Goal: Task Accomplishment & Management: Use online tool/utility

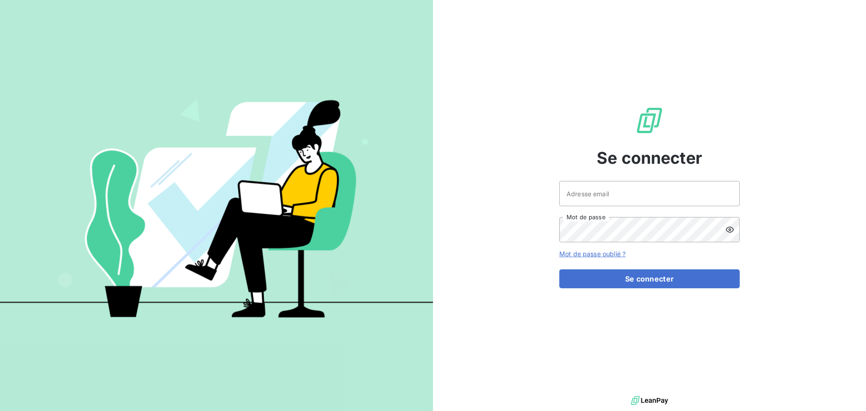
click at [0, 410] on div at bounding box center [0, 411] width 0 height 0
type input "[EMAIL_ADDRESS][DOMAIN_NAME]"
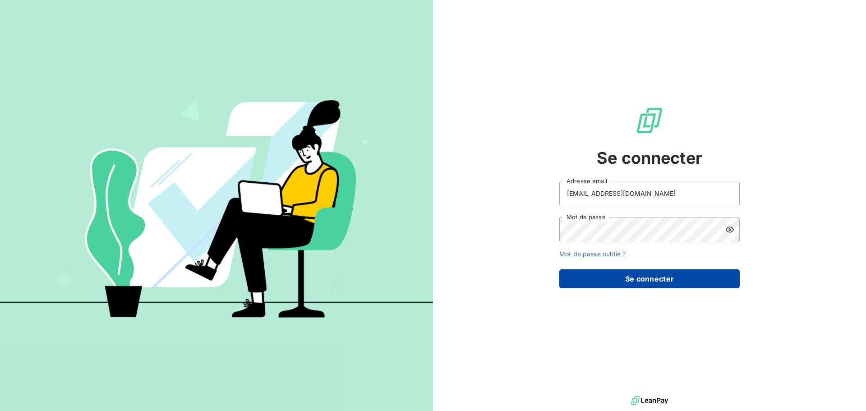
click at [654, 283] on button "Se connecter" at bounding box center [649, 278] width 180 height 19
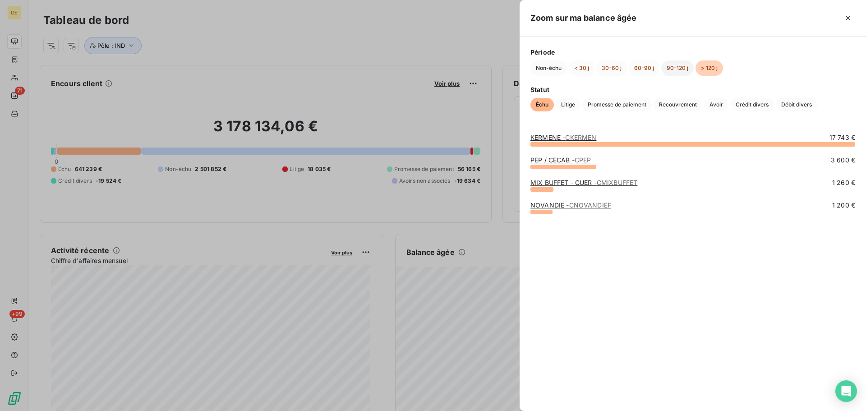
click at [679, 69] on button "90-120 j" at bounding box center [677, 67] width 32 height 15
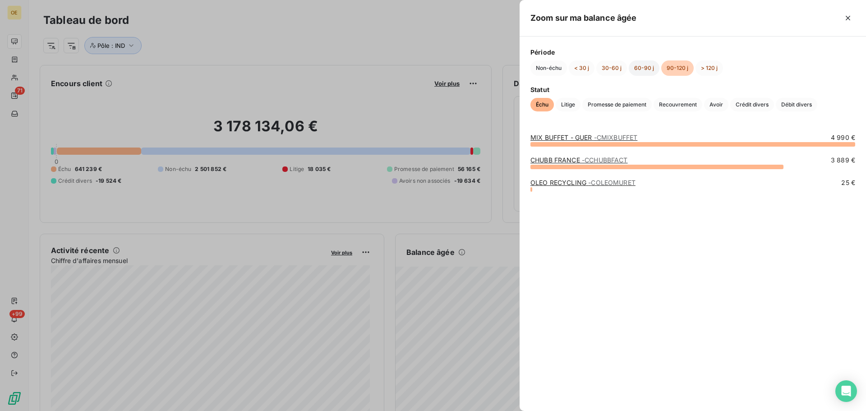
click at [636, 72] on button "60-90 j" at bounding box center [644, 67] width 31 height 15
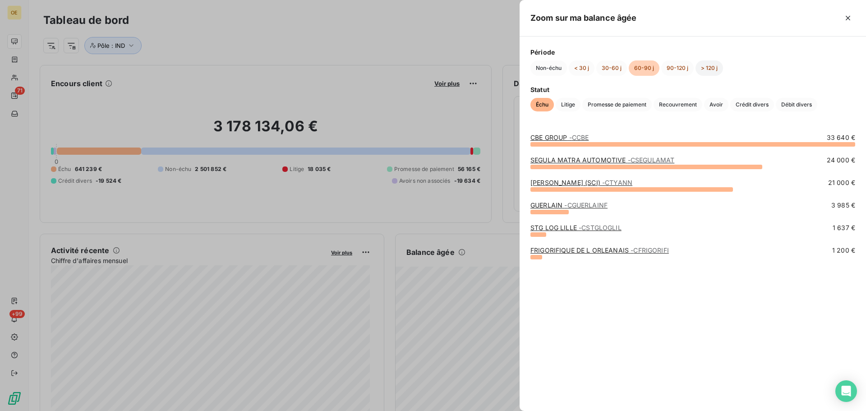
click at [708, 64] on button "> 120 j" at bounding box center [709, 67] width 28 height 15
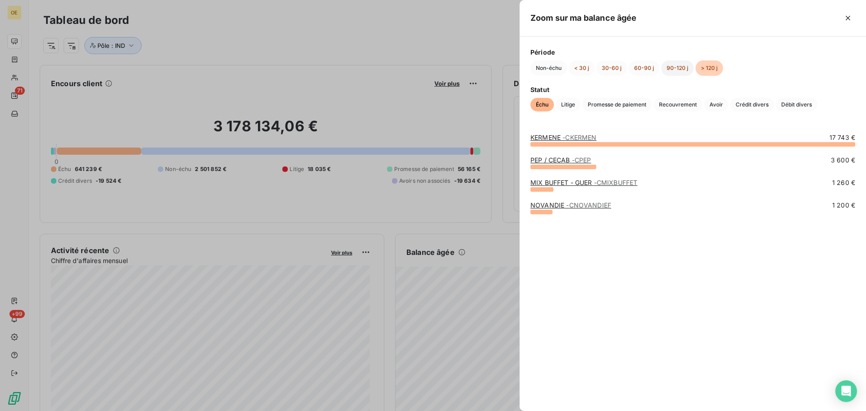
click at [677, 66] on button "90-120 j" at bounding box center [677, 67] width 32 height 15
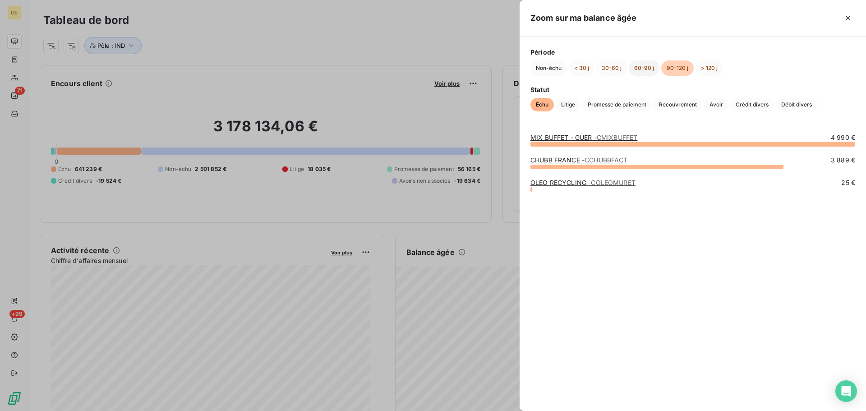
click at [646, 67] on button "60-90 j" at bounding box center [644, 67] width 31 height 15
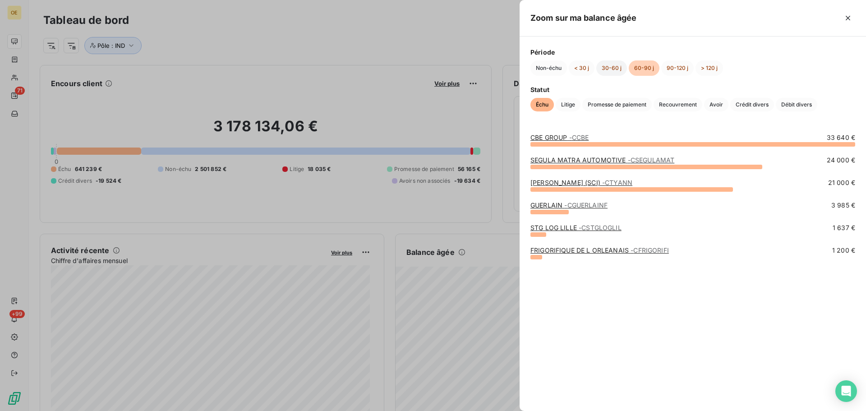
click at [608, 67] on button "30-60 j" at bounding box center [611, 67] width 31 height 15
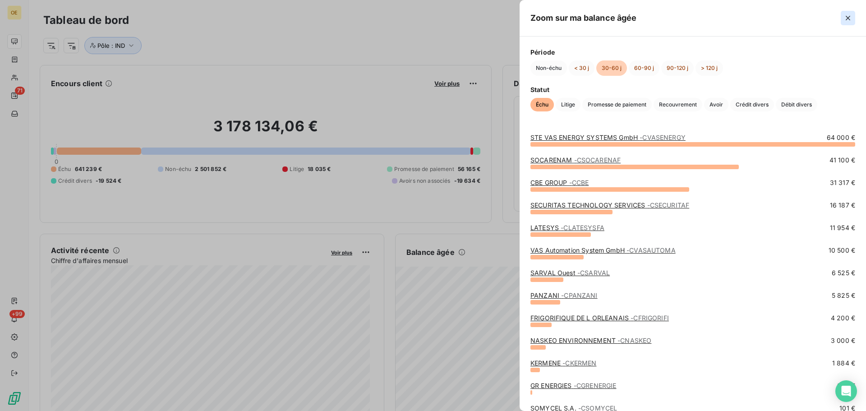
click at [849, 17] on icon "button" at bounding box center [848, 18] width 5 height 5
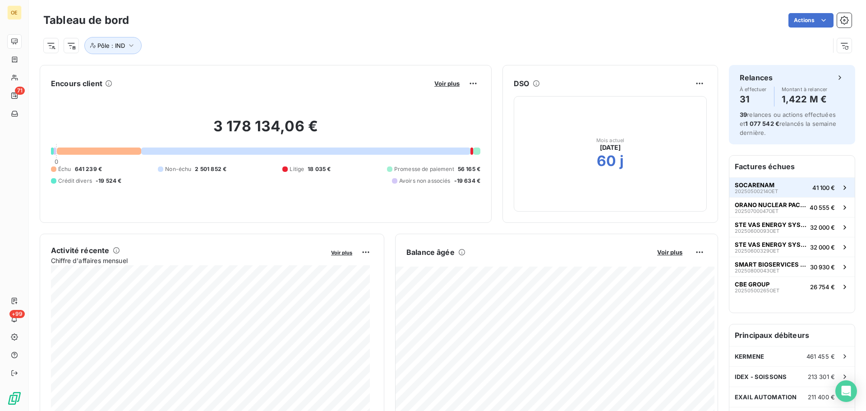
click at [750, 188] on span "SOCARENAM" at bounding box center [755, 184] width 40 height 7
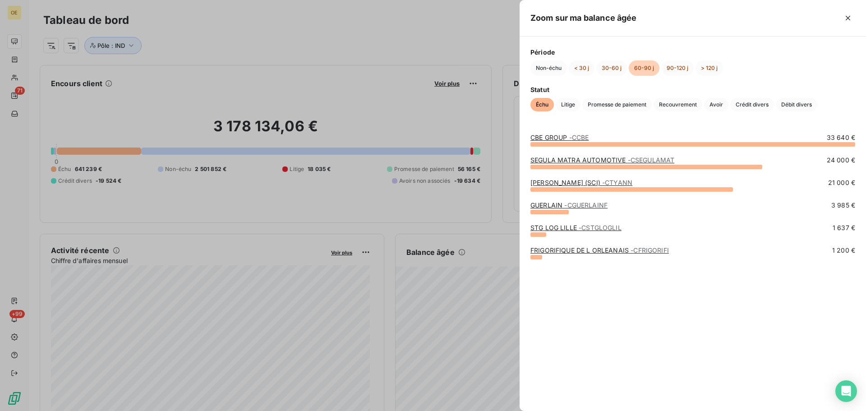
click at [556, 135] on link "CBE GROUP - CCBE" at bounding box center [559, 137] width 58 height 8
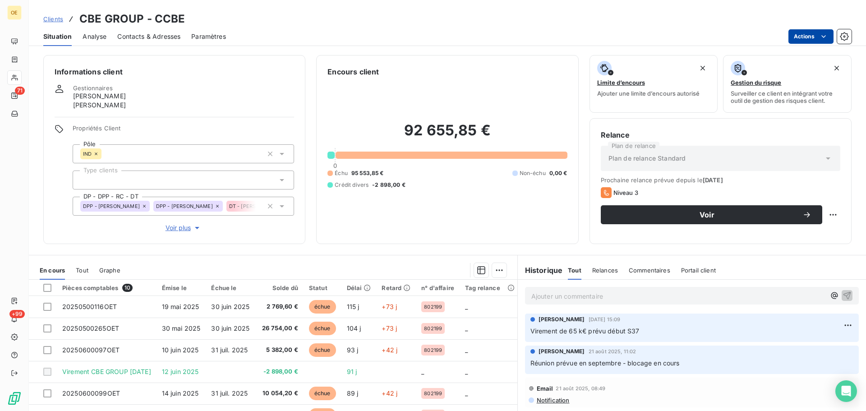
click at [829, 35] on html "OE 71 +99 Clients CBE GROUP - CCBE Situation Analyse Contacts & Adresses Paramè…" at bounding box center [433, 205] width 866 height 411
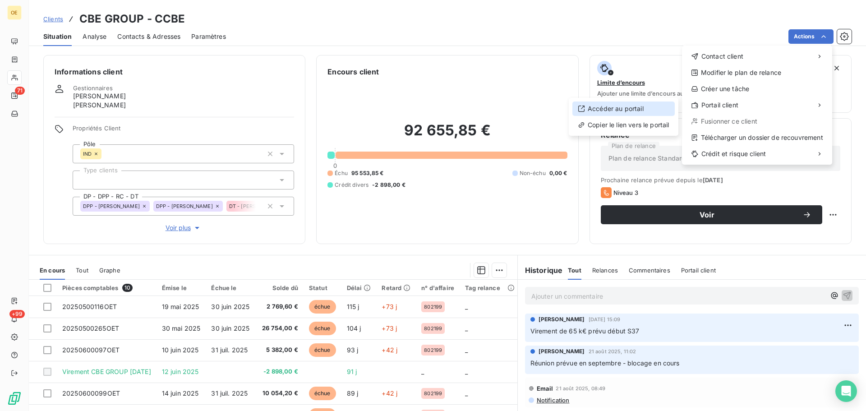
click at [623, 111] on div "Accéder au portail" at bounding box center [623, 108] width 102 height 14
